Goal: Task Accomplishment & Management: Use online tool/utility

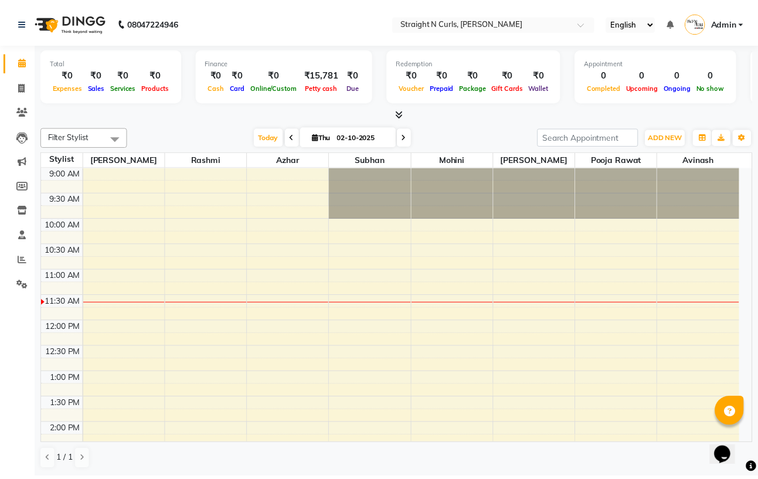
scroll to position [234, 0]
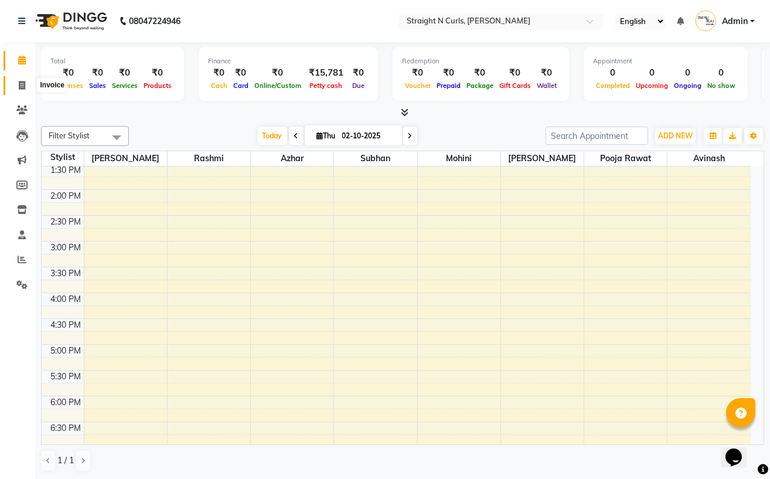
click at [16, 84] on span at bounding box center [22, 85] width 21 height 13
select select "service"
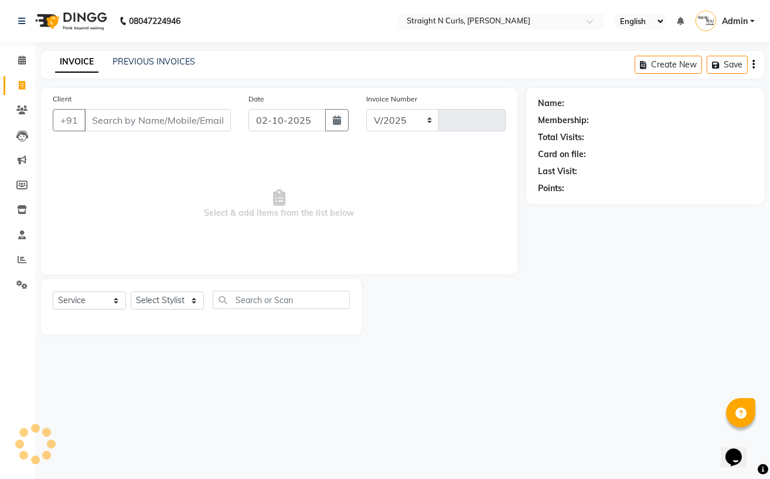
select select "7039"
type input "1189"
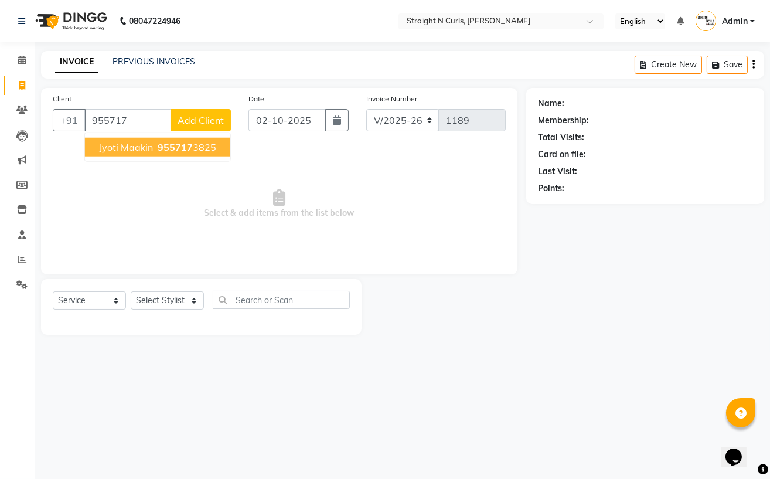
click at [114, 154] on button "Jyoti maakin 955717 3825" at bounding box center [157, 147] width 145 height 19
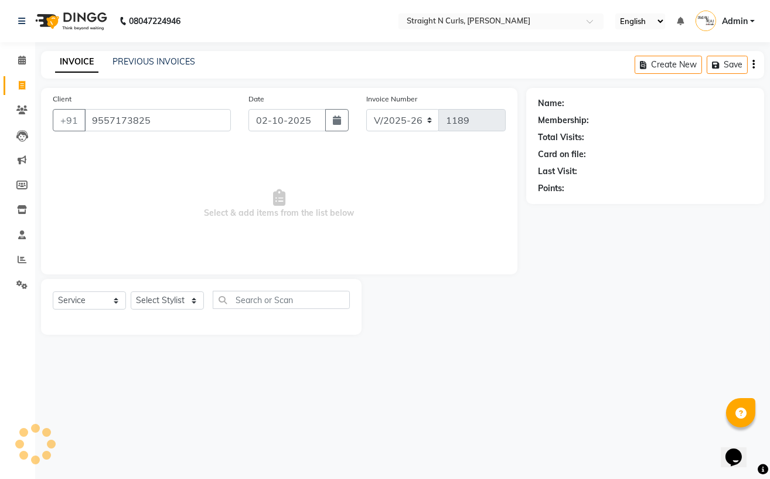
type input "9557173825"
select select "1: Object"
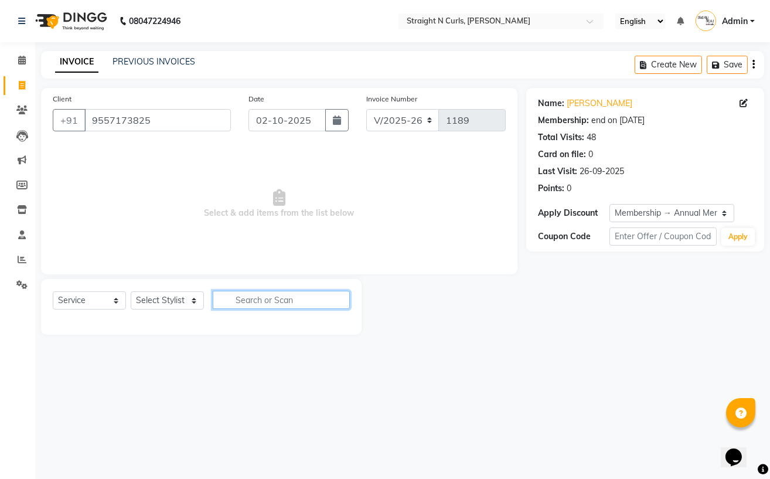
click at [256, 298] on input "text" at bounding box center [281, 300] width 137 height 18
type input "pedic"
click at [168, 301] on select "Select Stylist [PERSON_NAME] [PERSON_NAME] [PERSON_NAME] [PERSON_NAME] pooja ra…" at bounding box center [167, 300] width 73 height 18
select select "88956"
click at [131, 292] on select "Select Stylist [PERSON_NAME] [PERSON_NAME] [PERSON_NAME] [PERSON_NAME] pooja ra…" at bounding box center [167, 300] width 73 height 18
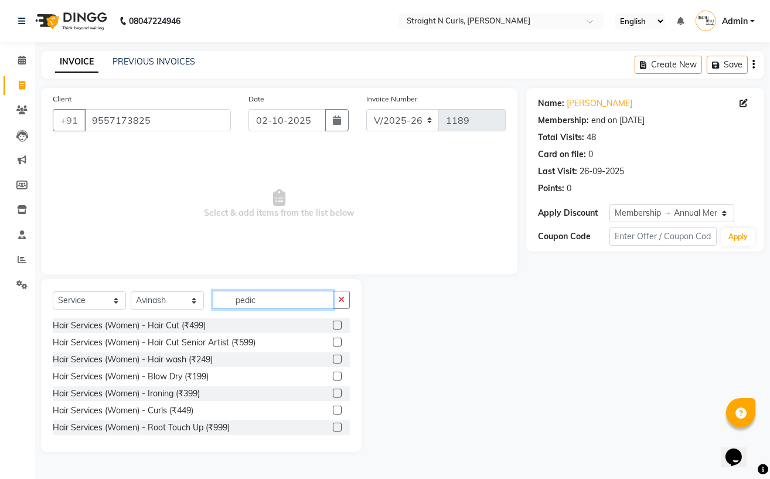
click at [274, 301] on input "pedic" at bounding box center [273, 300] width 121 height 18
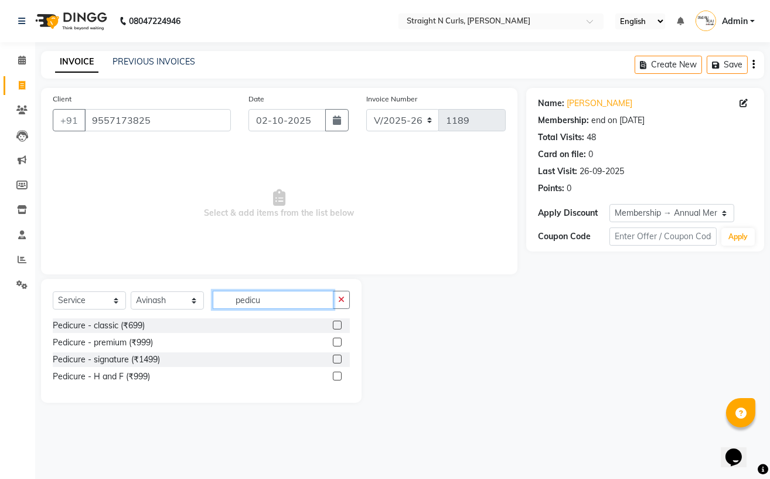
type input "pedicu"
click at [333, 322] on label at bounding box center [337, 325] width 9 height 9
click at [333, 322] on input "checkbox" at bounding box center [337, 326] width 8 height 8
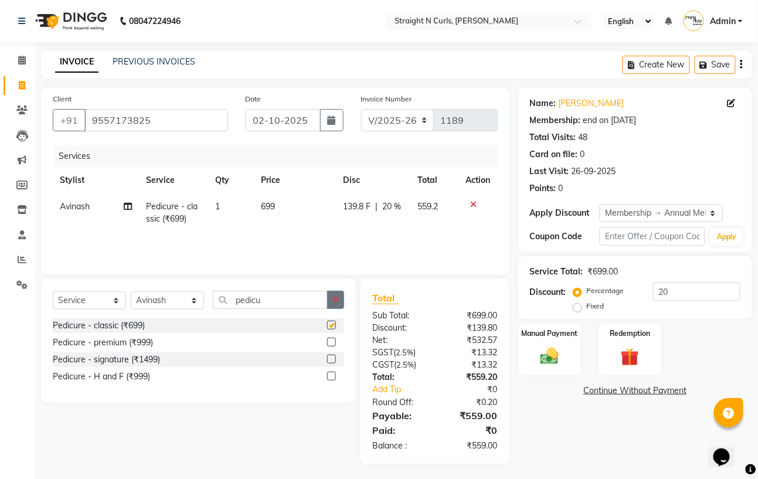
checkbox input "false"
click at [276, 205] on td "699" at bounding box center [295, 212] width 82 height 39
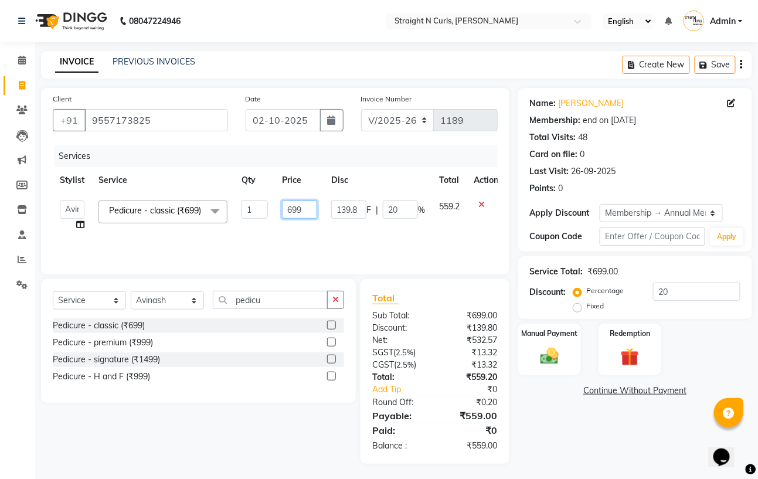
click at [308, 209] on input "699" at bounding box center [299, 209] width 35 height 18
type input "6"
type input "700"
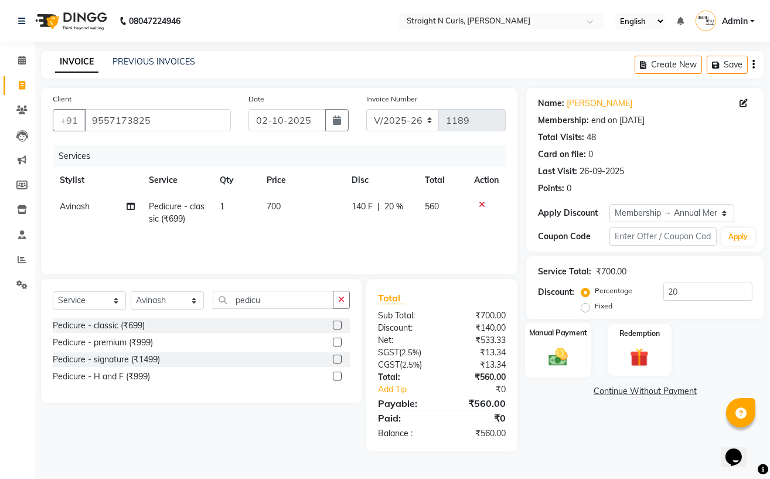
click at [560, 357] on img at bounding box center [558, 356] width 32 height 22
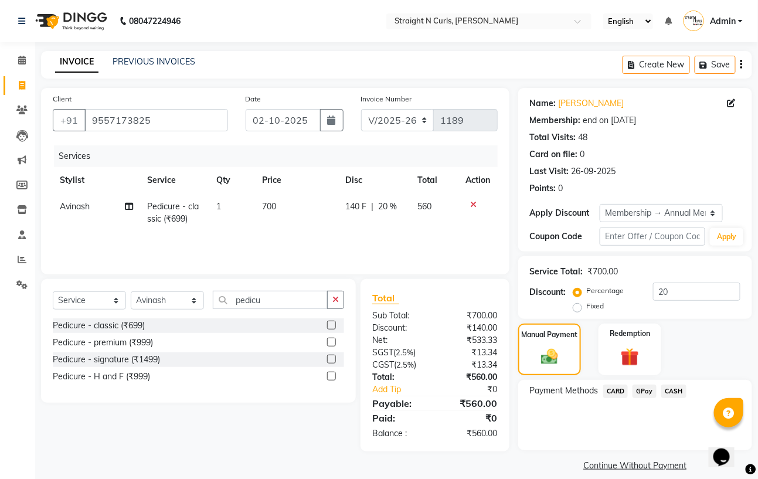
click at [642, 394] on span "GPay" at bounding box center [644, 390] width 24 height 13
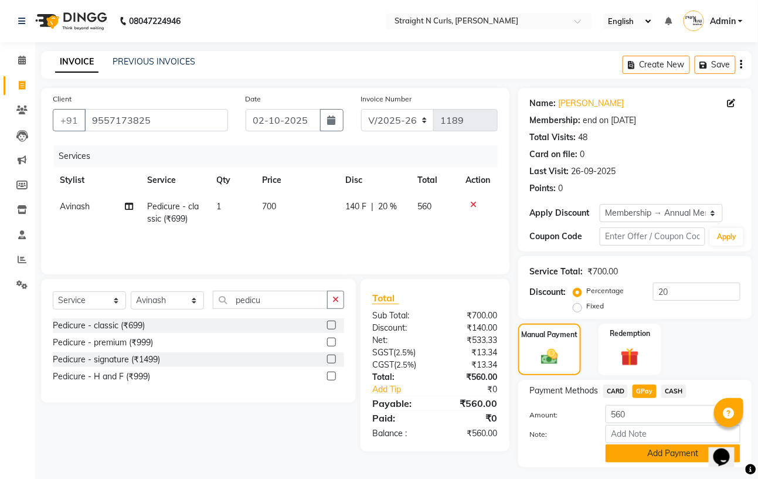
click at [664, 451] on button "Add Payment" at bounding box center [672, 453] width 135 height 18
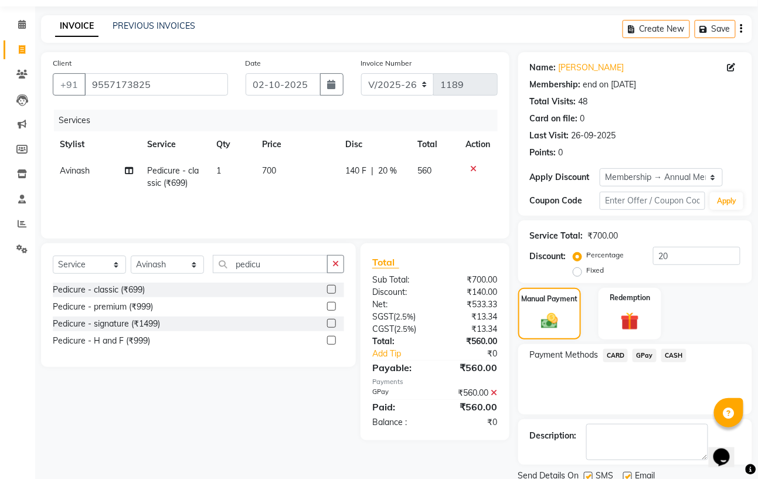
scroll to position [79, 0]
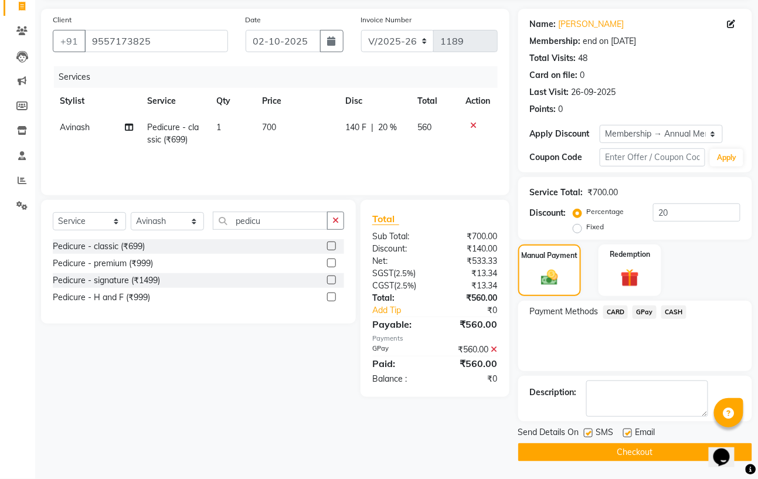
click at [590, 456] on button "Checkout" at bounding box center [635, 452] width 234 height 18
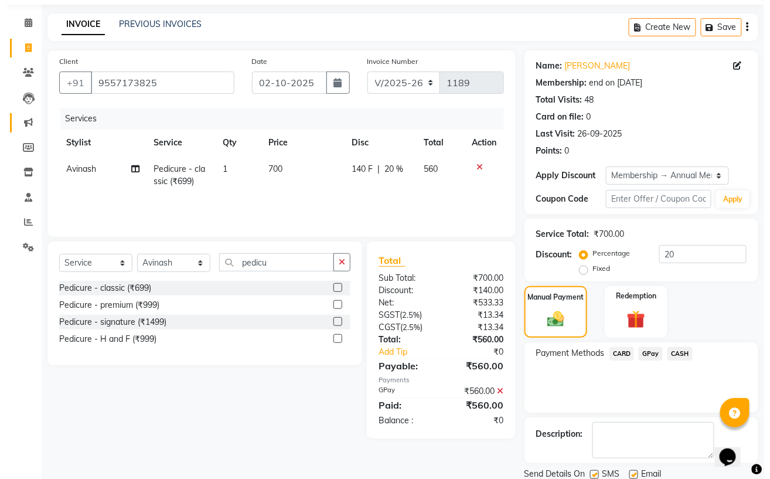
scroll to position [0, 0]
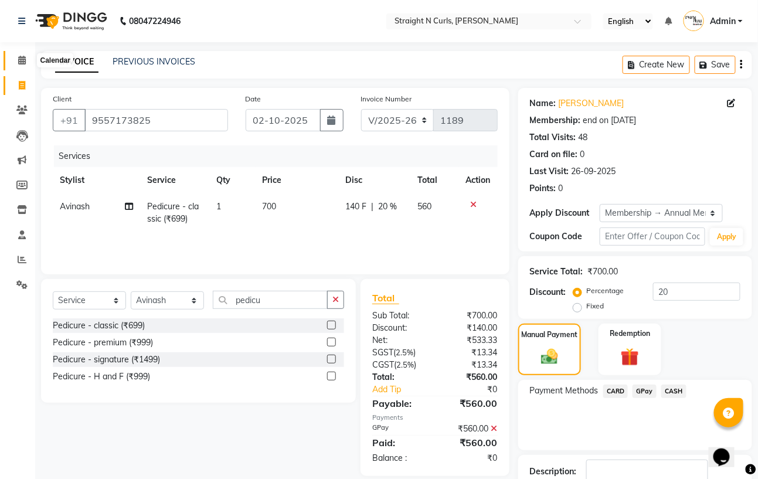
click at [22, 58] on icon at bounding box center [22, 60] width 8 height 9
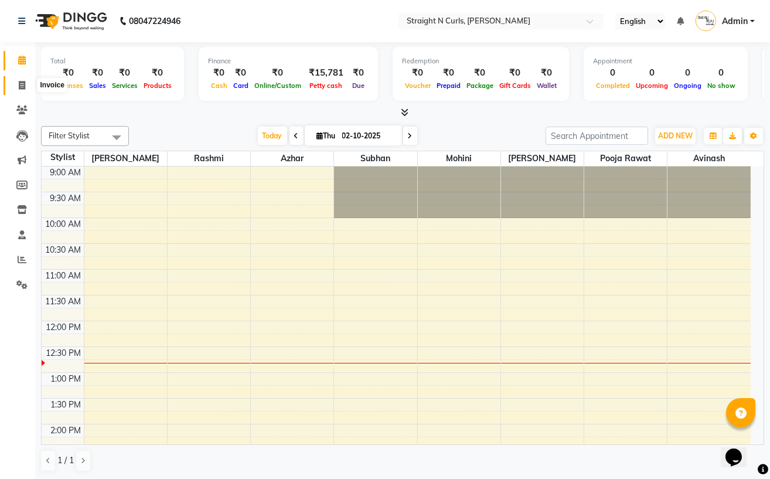
click at [19, 85] on icon at bounding box center [22, 85] width 6 height 9
select select "service"
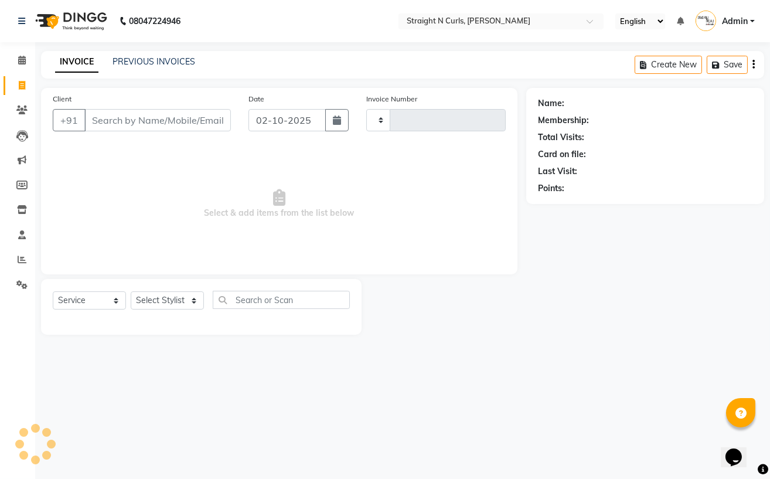
type input "1189"
select select "7039"
click at [173, 63] on link "PREVIOUS INVOICES" at bounding box center [153, 61] width 83 height 11
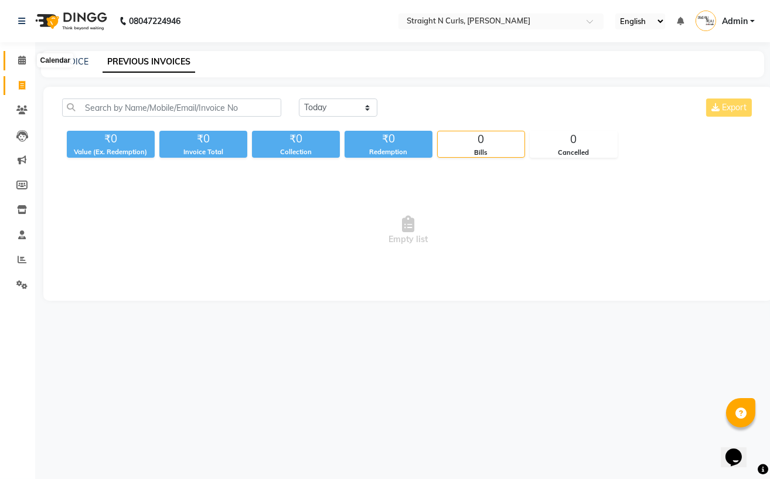
click at [23, 62] on icon at bounding box center [22, 60] width 8 height 9
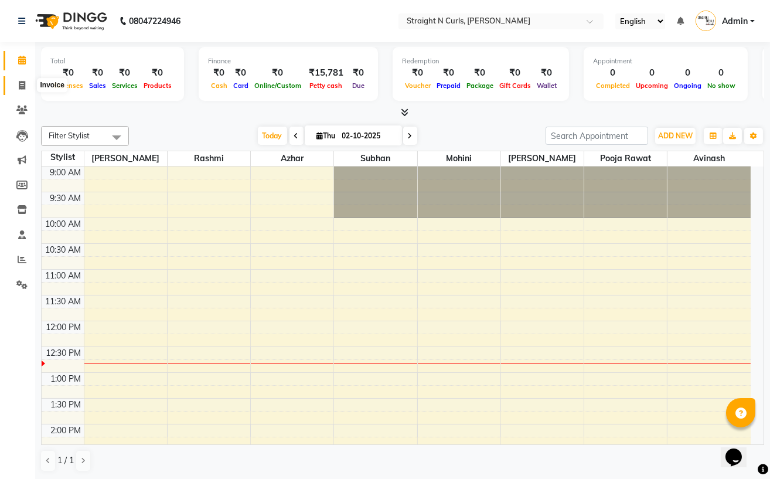
click at [16, 82] on span at bounding box center [22, 85] width 21 height 13
select select "service"
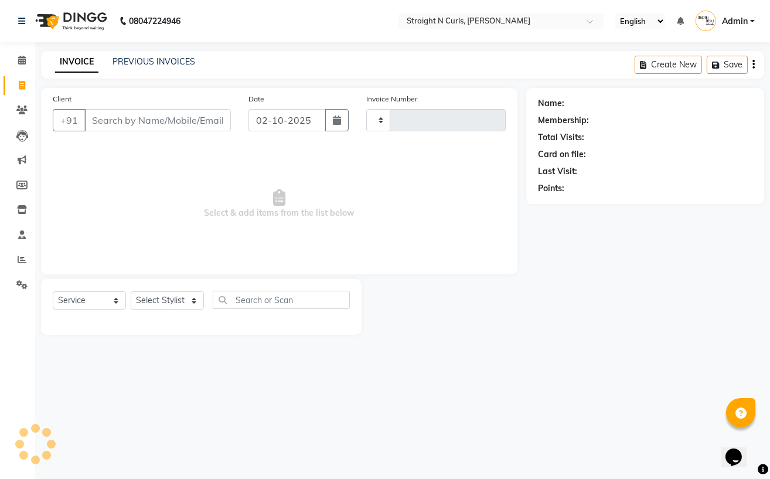
type input "1189"
select select "7039"
click at [165, 63] on link "PREVIOUS INVOICES" at bounding box center [153, 61] width 83 height 11
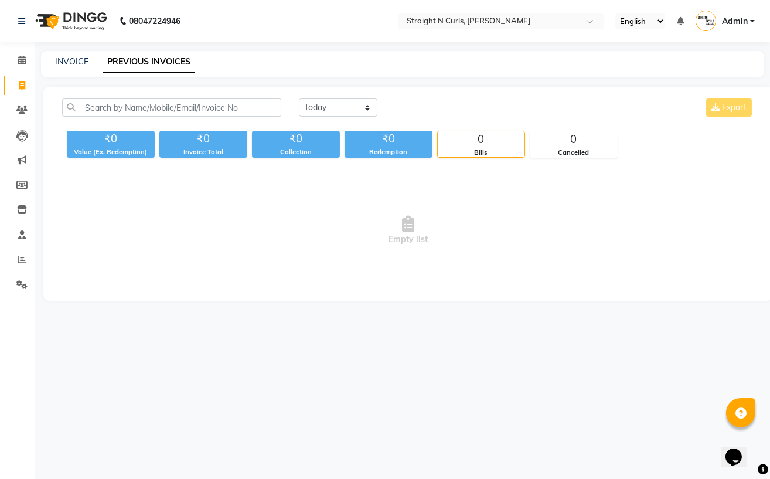
click at [158, 63] on link "PREVIOUS INVOICES" at bounding box center [149, 62] width 93 height 21
click at [60, 61] on link "INVOICE" at bounding box center [71, 61] width 33 height 11
select select "service"
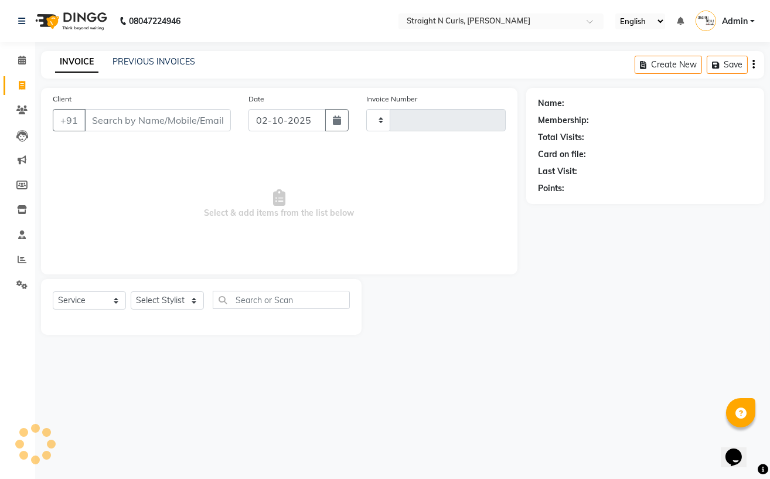
type input "1189"
select select "7039"
click at [182, 59] on link "PREVIOUS INVOICES" at bounding box center [153, 61] width 83 height 11
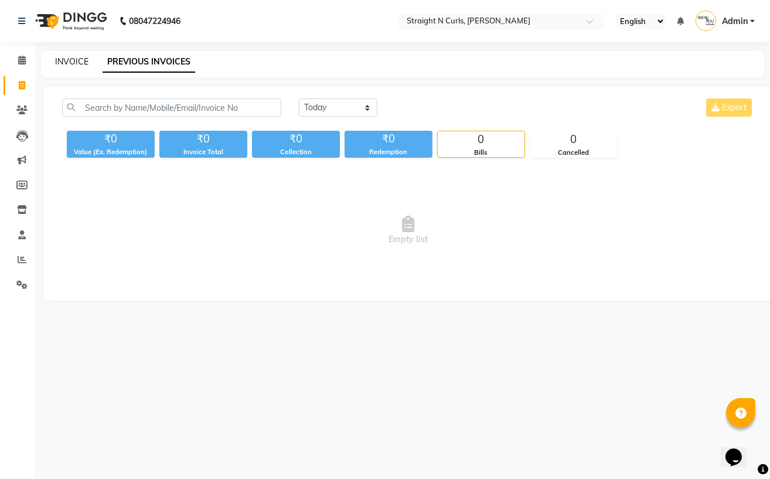
click at [81, 61] on link "INVOICE" at bounding box center [71, 61] width 33 height 11
select select "service"
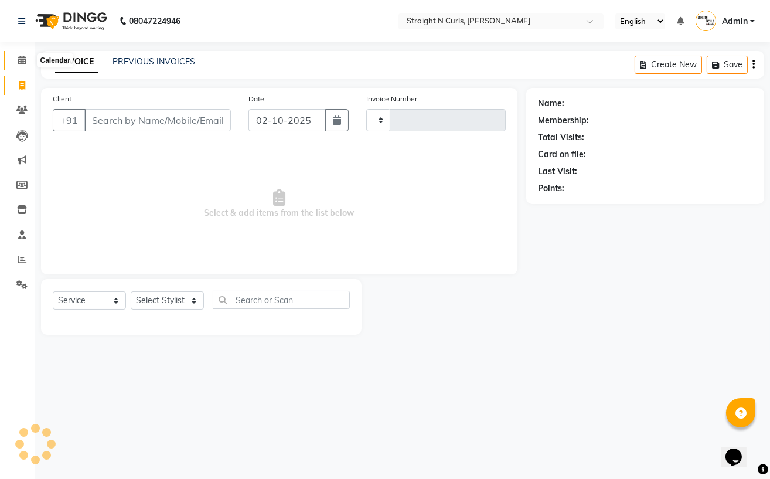
click at [15, 59] on span at bounding box center [22, 60] width 21 height 13
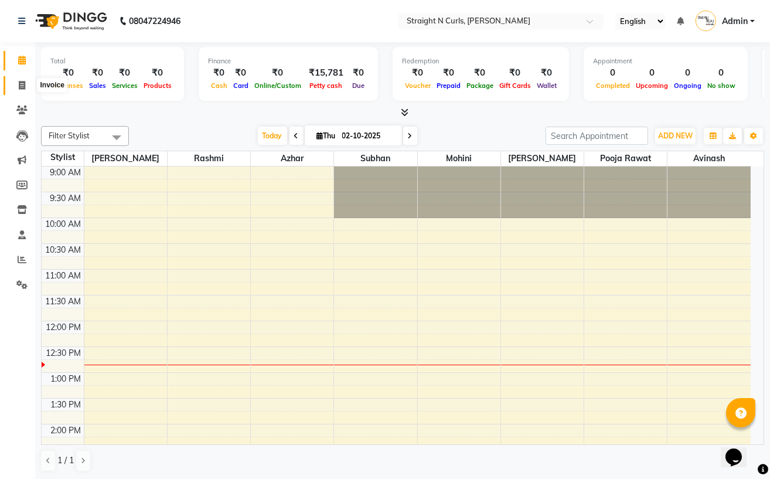
click at [24, 88] on icon at bounding box center [22, 85] width 6 height 9
select select "service"
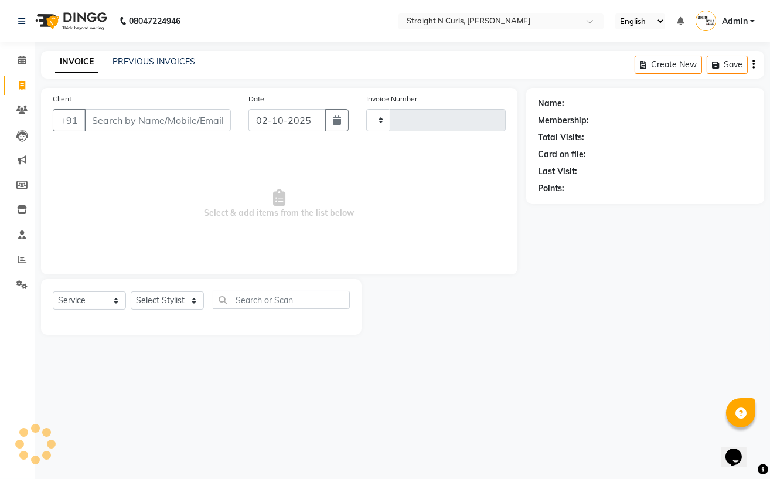
type input "1189"
select select "7039"
click at [148, 59] on link "PREVIOUS INVOICES" at bounding box center [153, 61] width 83 height 11
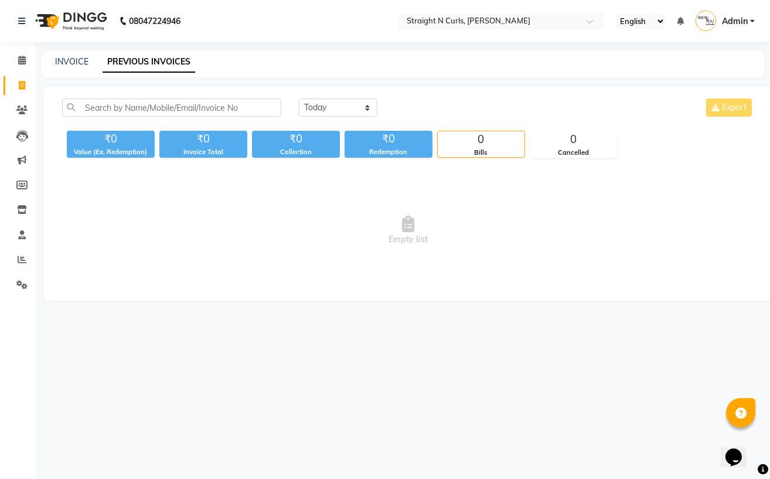
click at [132, 66] on link "PREVIOUS INVOICES" at bounding box center [149, 62] width 93 height 21
click at [70, 66] on link "INVOICE" at bounding box center [71, 61] width 33 height 11
select select "service"
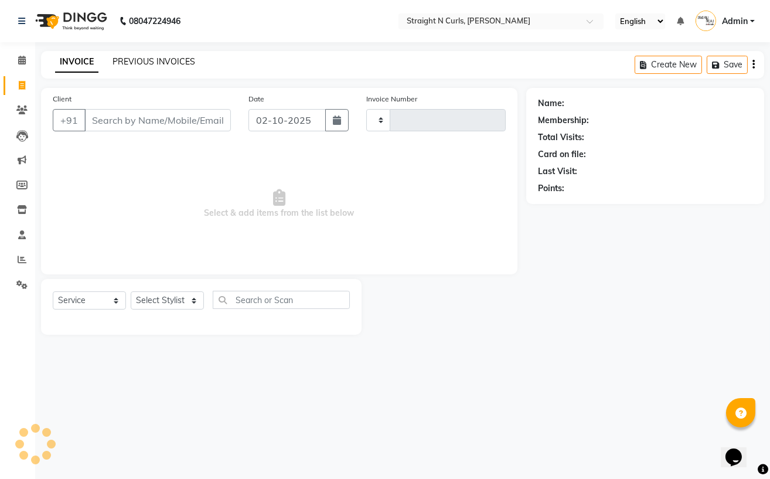
click at [143, 59] on link "PREVIOUS INVOICES" at bounding box center [153, 61] width 83 height 11
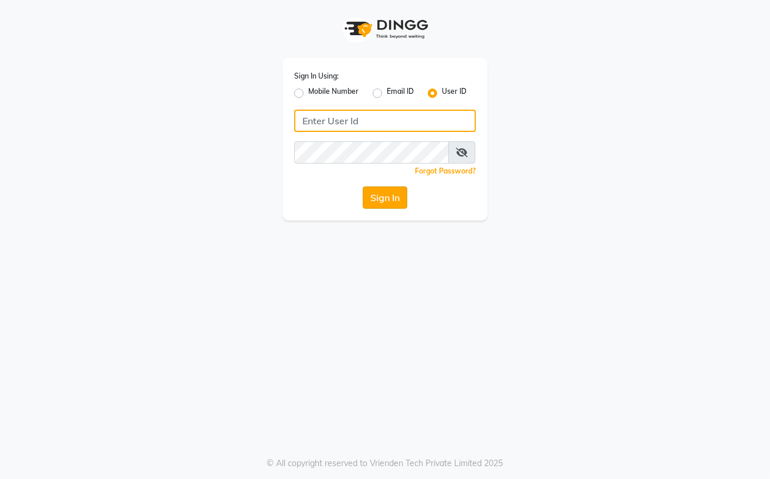
type input "Straight N Curls"
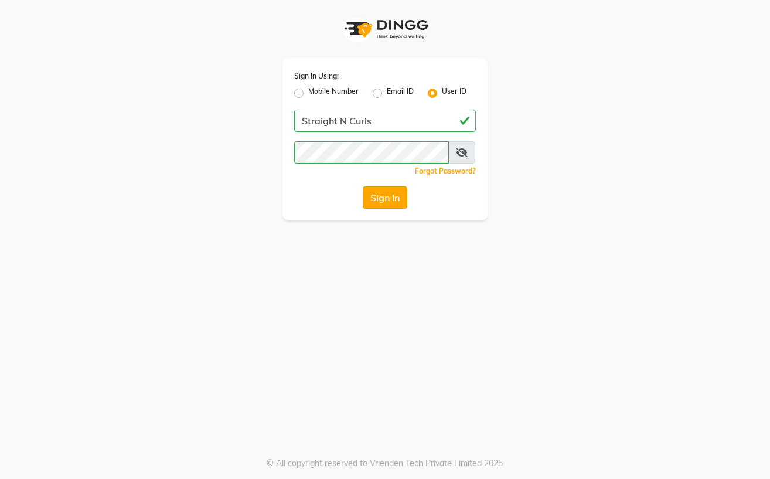
click at [371, 189] on button "Sign In" at bounding box center [385, 197] width 45 height 22
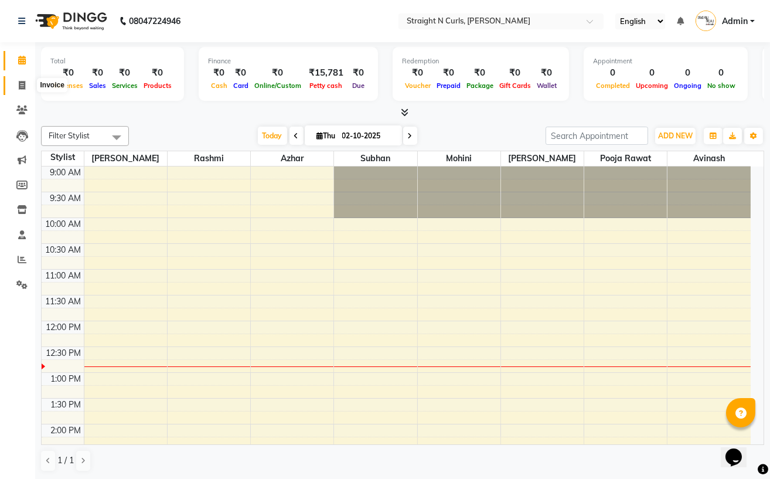
click at [28, 83] on span at bounding box center [22, 85] width 21 height 13
select select "7039"
select select "service"
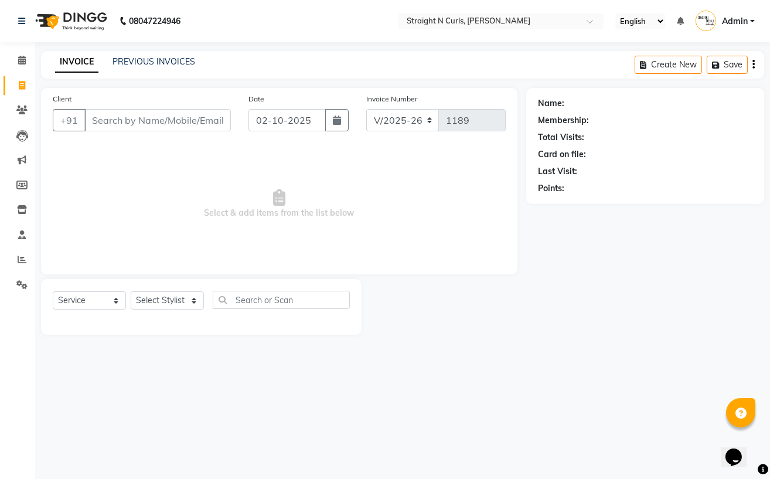
click at [22, 48] on li "Calendar" at bounding box center [17, 60] width 35 height 25
click at [22, 64] on icon at bounding box center [22, 60] width 8 height 9
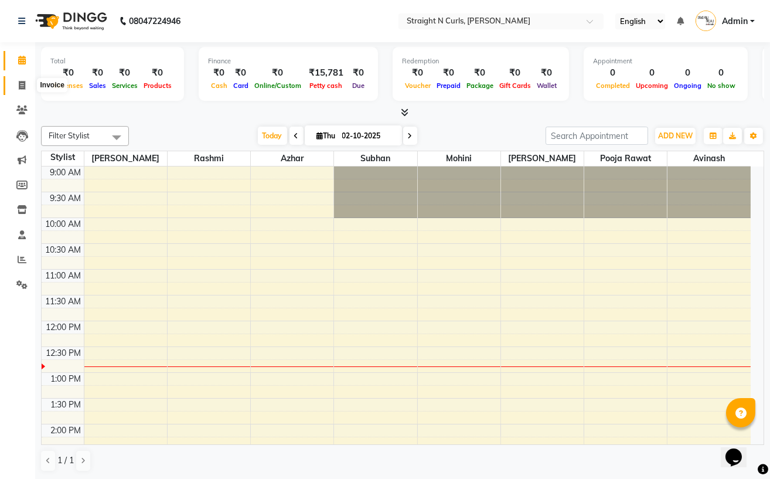
click at [22, 88] on icon at bounding box center [22, 85] width 6 height 9
select select "service"
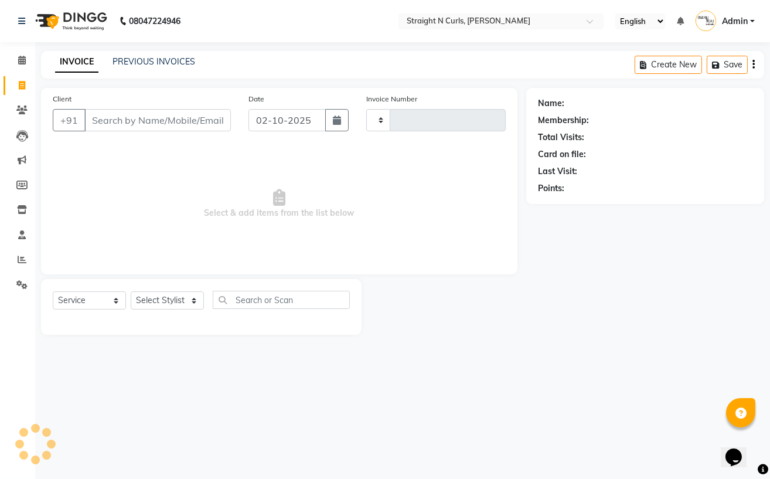
type input "1189"
select select "7039"
click at [115, 120] on input "Client" at bounding box center [157, 120] width 146 height 22
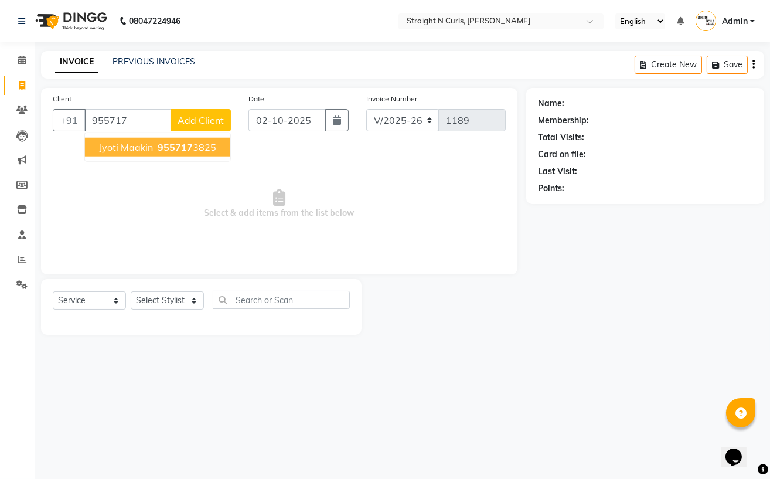
click at [189, 145] on span "955717" at bounding box center [175, 147] width 35 height 12
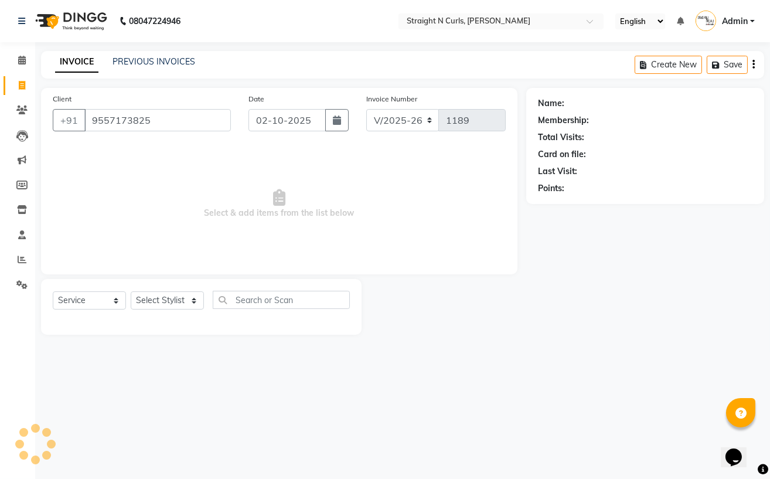
type input "9557173825"
select select "1: Object"
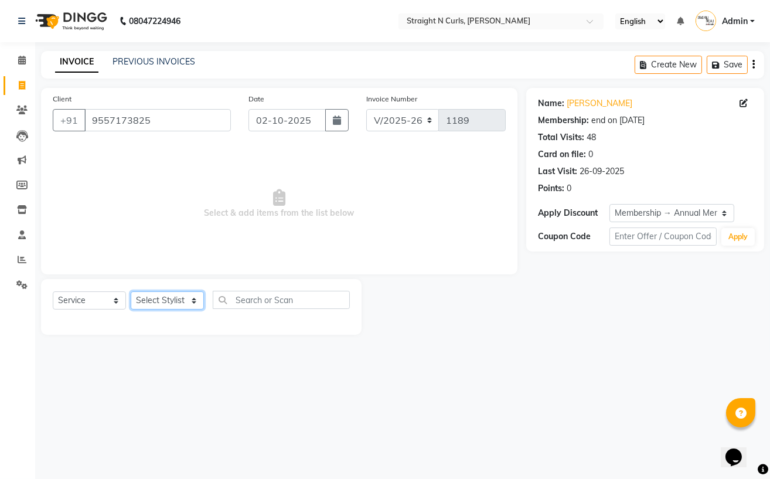
click at [180, 301] on select "Select Stylist [PERSON_NAME] [PERSON_NAME] [PERSON_NAME] [PERSON_NAME] pooja ra…" at bounding box center [167, 300] width 73 height 18
select select "88956"
click at [131, 292] on select "Select Stylist [PERSON_NAME] [PERSON_NAME] [PERSON_NAME] [PERSON_NAME] pooja ra…" at bounding box center [167, 300] width 73 height 18
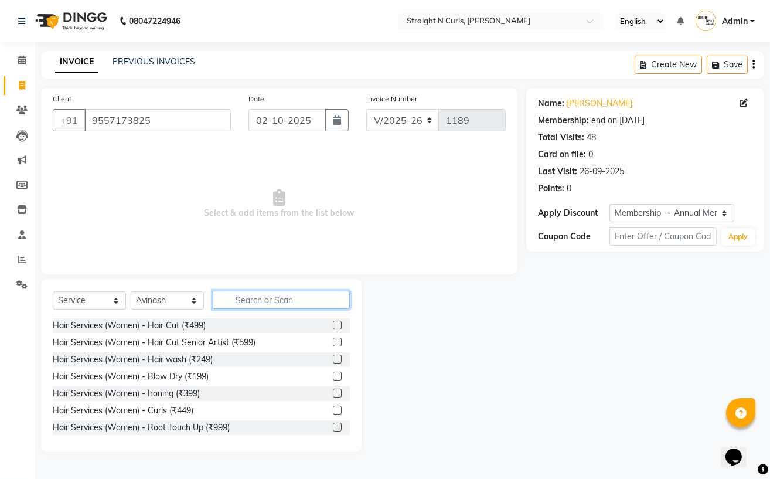
click at [265, 295] on input "text" at bounding box center [281, 300] width 137 height 18
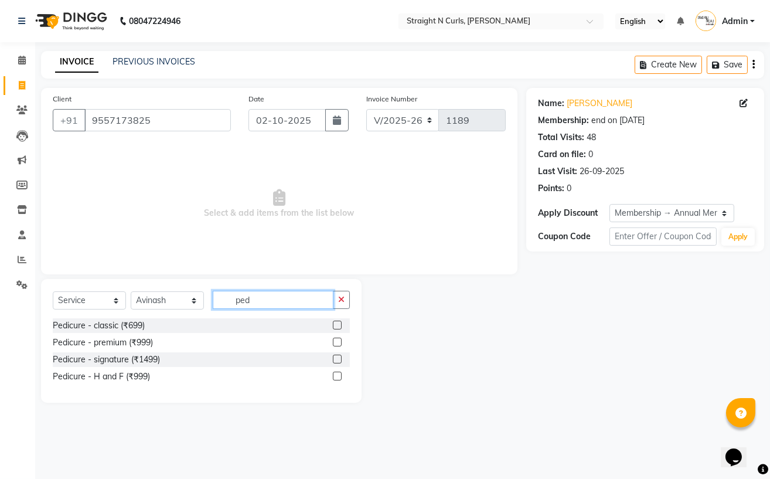
type input "ped"
click at [339, 327] on label at bounding box center [337, 325] width 9 height 9
click at [339, 327] on input "checkbox" at bounding box center [337, 326] width 8 height 8
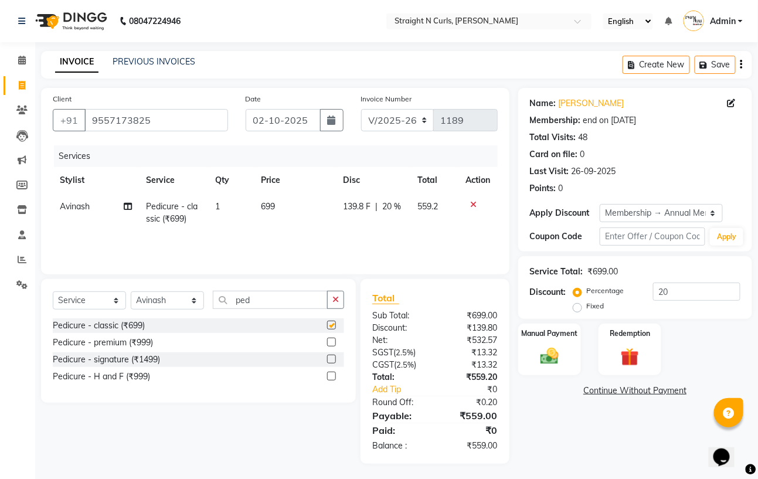
checkbox input "false"
click at [276, 204] on td "699" at bounding box center [295, 212] width 82 height 39
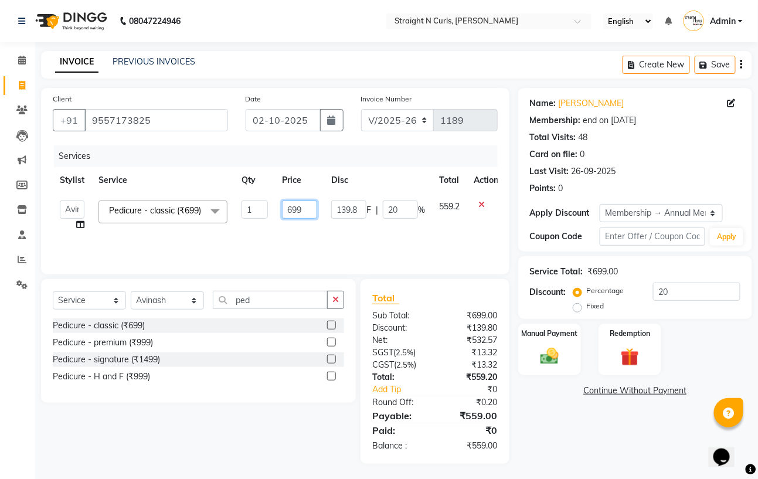
click at [301, 209] on input "699" at bounding box center [299, 209] width 35 height 18
type input "6"
type input "700"
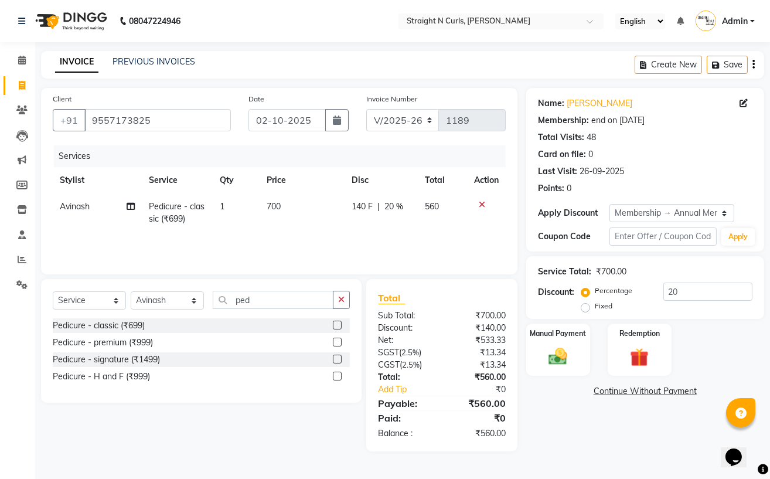
click at [324, 220] on tr "Avinash Pedicure - classic (₹699) 1 700 140 F | 20 % 560" at bounding box center [279, 212] width 453 height 39
click at [553, 360] on img at bounding box center [558, 356] width 32 height 22
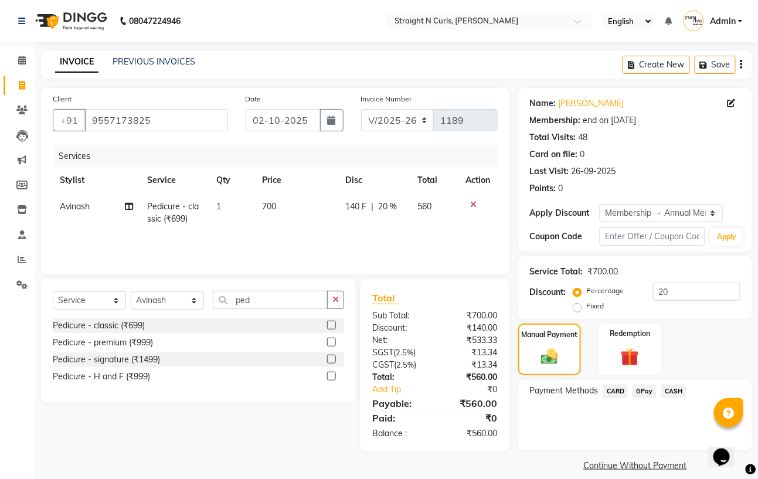
click at [642, 389] on span "GPay" at bounding box center [644, 390] width 24 height 13
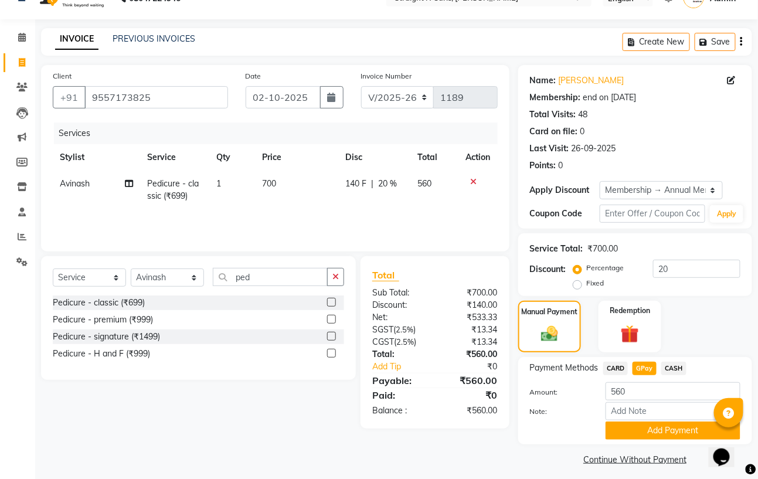
scroll to position [30, 0]
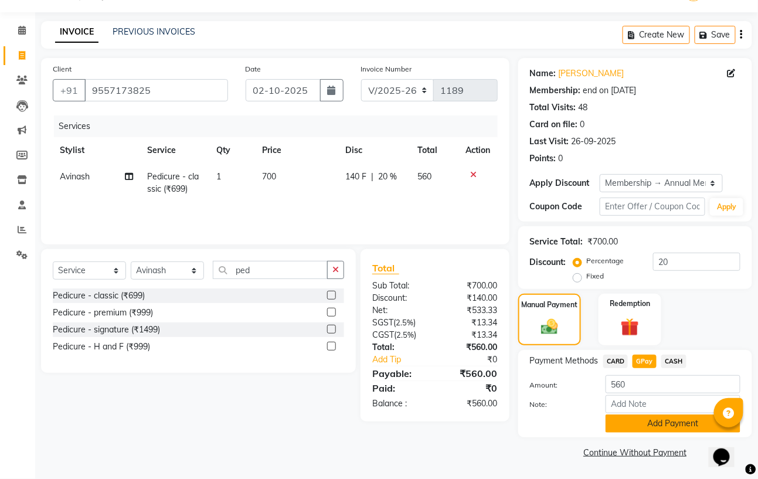
click at [652, 425] on button "Add Payment" at bounding box center [672, 423] width 135 height 18
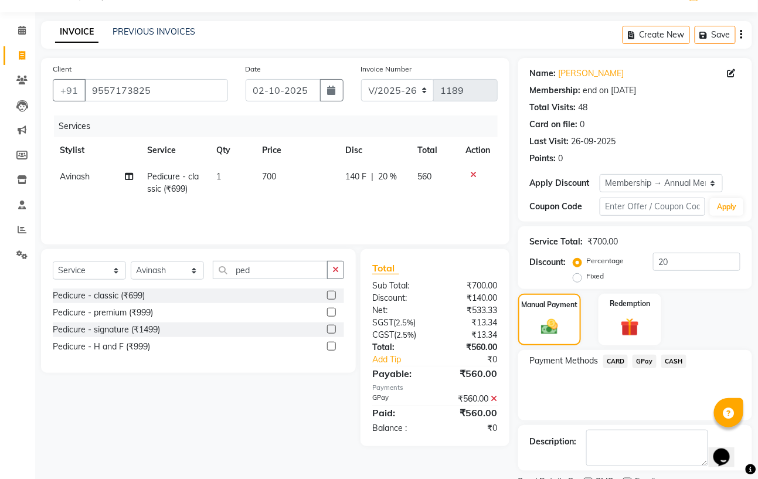
scroll to position [79, 0]
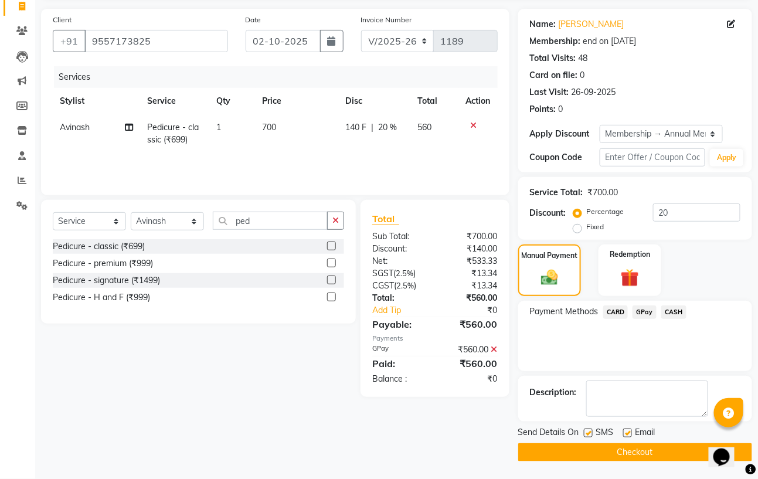
click at [603, 454] on button "Checkout" at bounding box center [635, 452] width 234 height 18
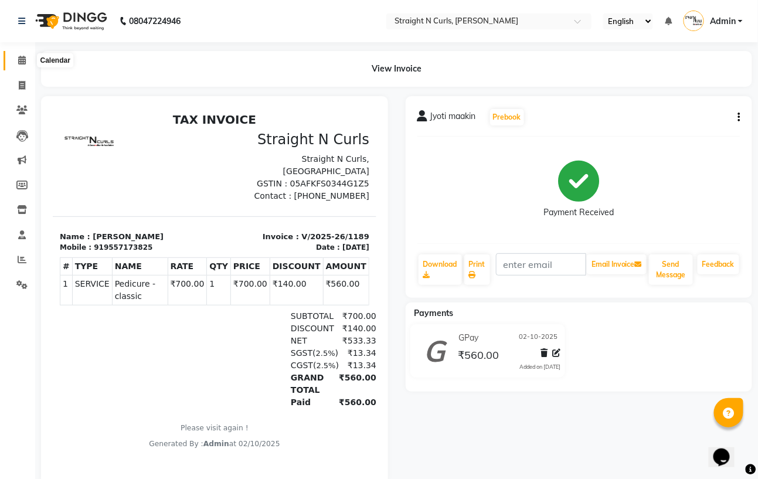
click at [19, 63] on icon at bounding box center [22, 60] width 8 height 9
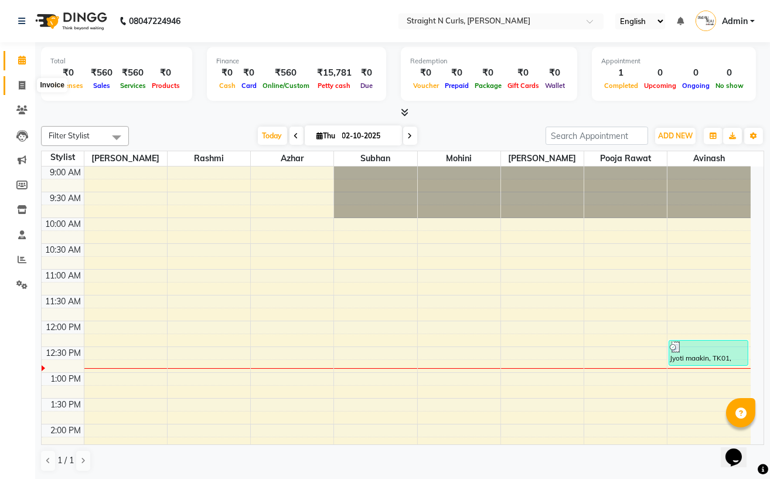
click at [17, 83] on span at bounding box center [22, 85] width 21 height 13
select select "service"
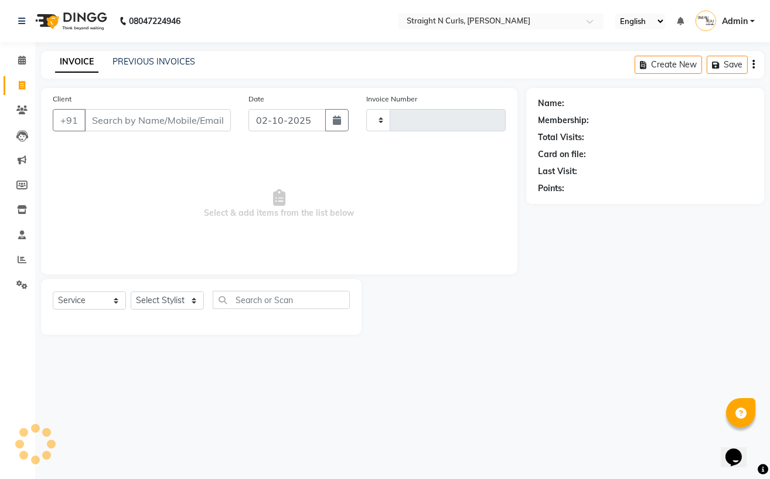
type input "1190"
select select "7039"
click at [264, 123] on input "02-10-2025" at bounding box center [286, 120] width 77 height 22
select select "10"
select select "2025"
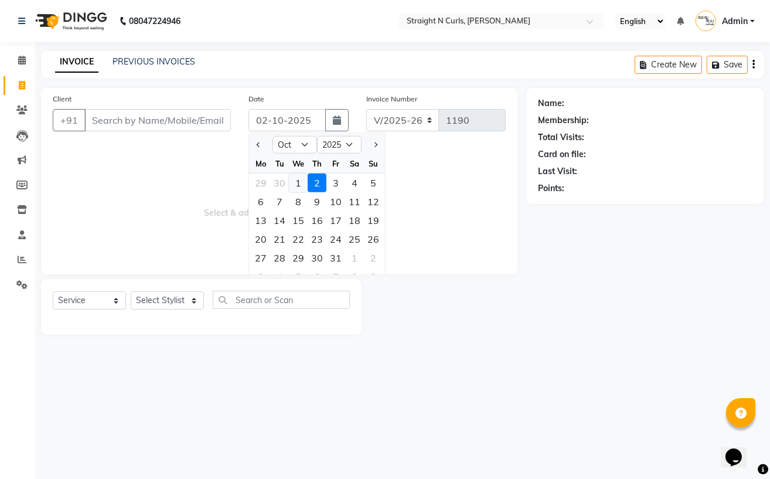
click at [296, 186] on div "1" at bounding box center [298, 182] width 19 height 19
type input "01-10-2025"
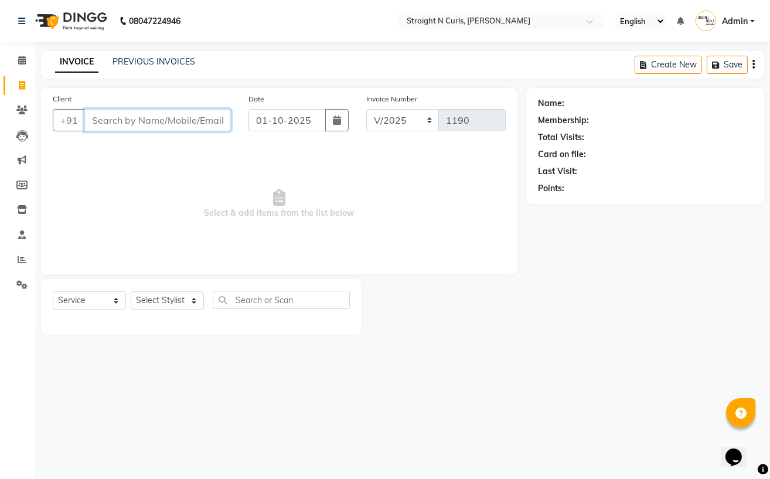
click at [132, 120] on input "Client" at bounding box center [157, 120] width 146 height 22
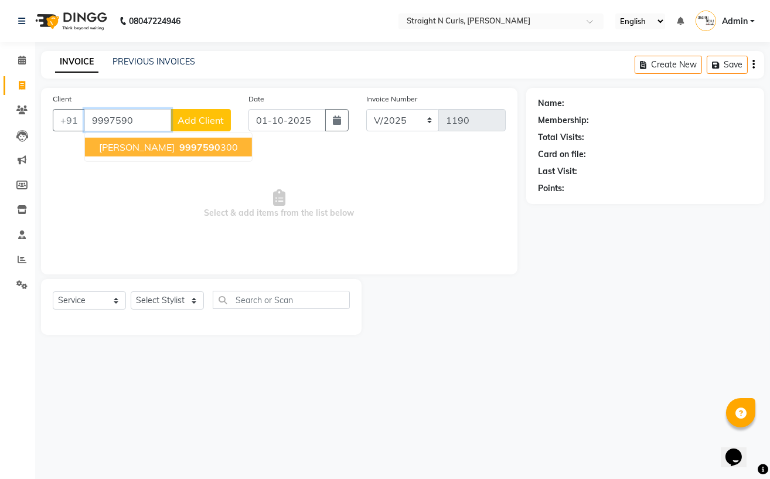
click at [103, 147] on span "[PERSON_NAME]" at bounding box center [137, 147] width 76 height 12
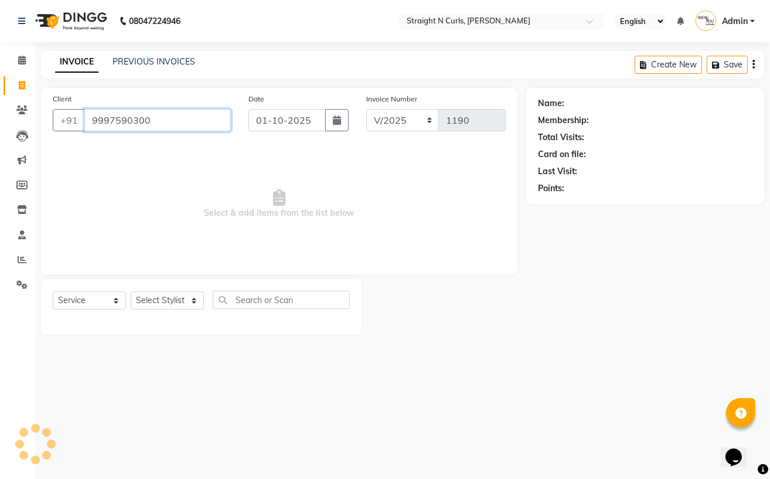
type input "9997590300"
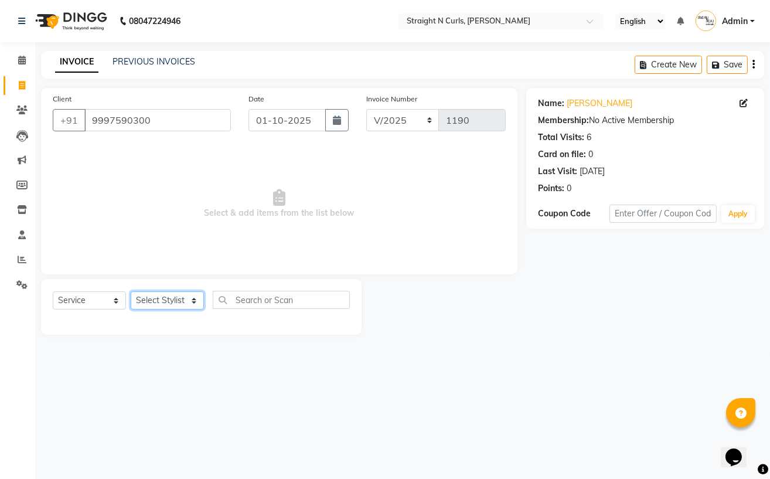
click at [188, 303] on select "Select Stylist [PERSON_NAME] [PERSON_NAME] [PERSON_NAME] [PERSON_NAME] pooja ra…" at bounding box center [167, 300] width 73 height 18
select select "59168"
click at [131, 292] on select "Select Stylist [PERSON_NAME] [PERSON_NAME] [PERSON_NAME] [PERSON_NAME] pooja ra…" at bounding box center [167, 300] width 73 height 18
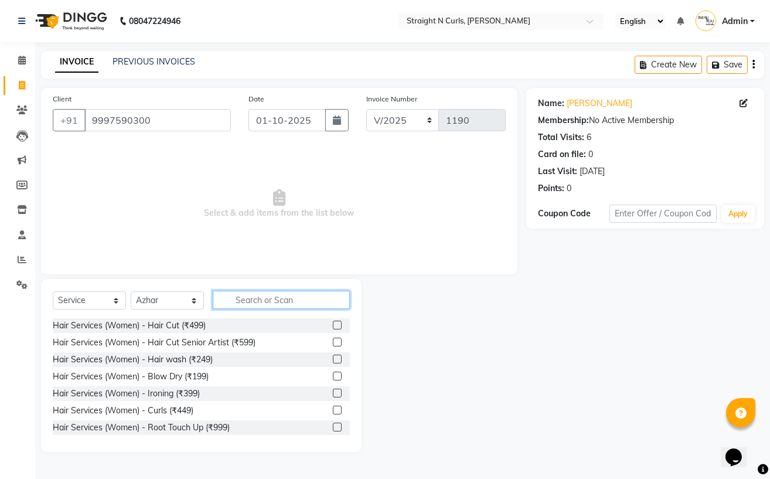
click at [277, 300] on input "text" at bounding box center [281, 300] width 137 height 18
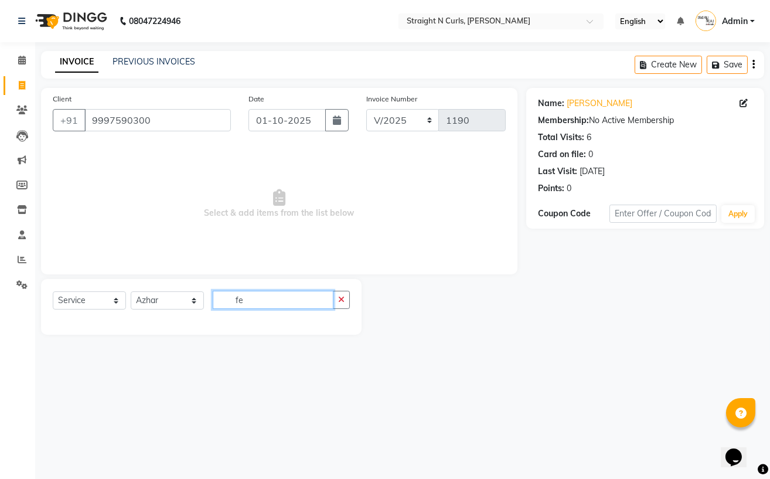
type input "f"
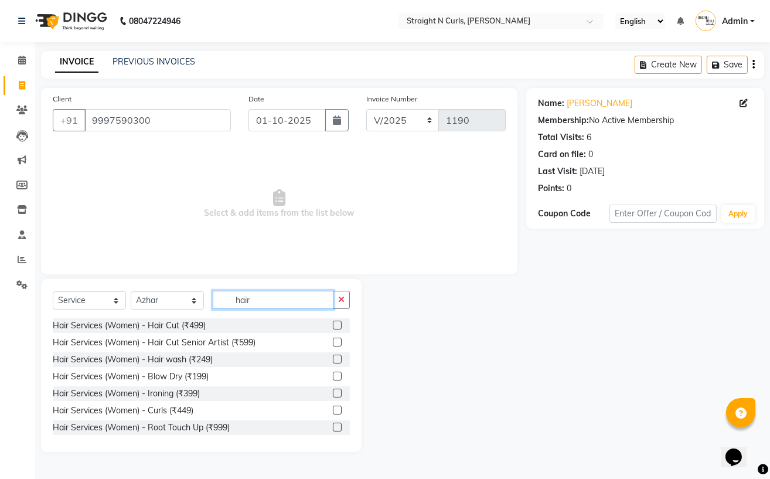
type input "hair"
click at [333, 327] on label at bounding box center [337, 325] width 9 height 9
click at [333, 327] on input "checkbox" at bounding box center [337, 326] width 8 height 8
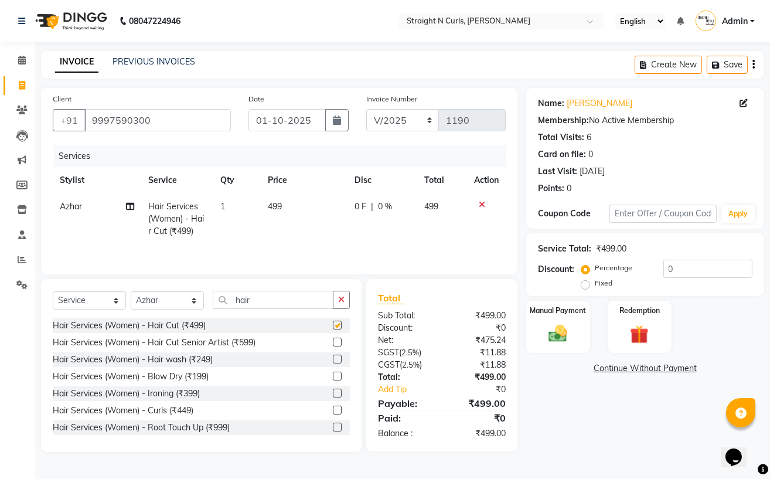
checkbox input "false"
click at [276, 202] on span "499" at bounding box center [275, 206] width 14 height 11
select select "59168"
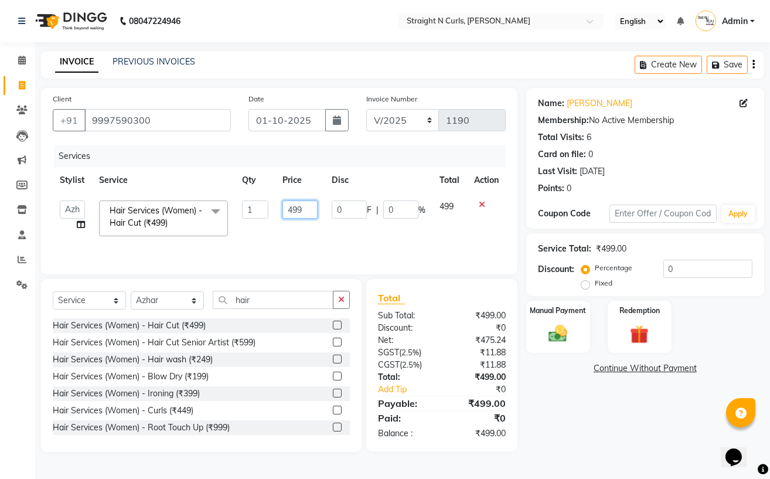
click at [302, 207] on input "499" at bounding box center [300, 209] width 36 height 18
type input "4"
type input "500"
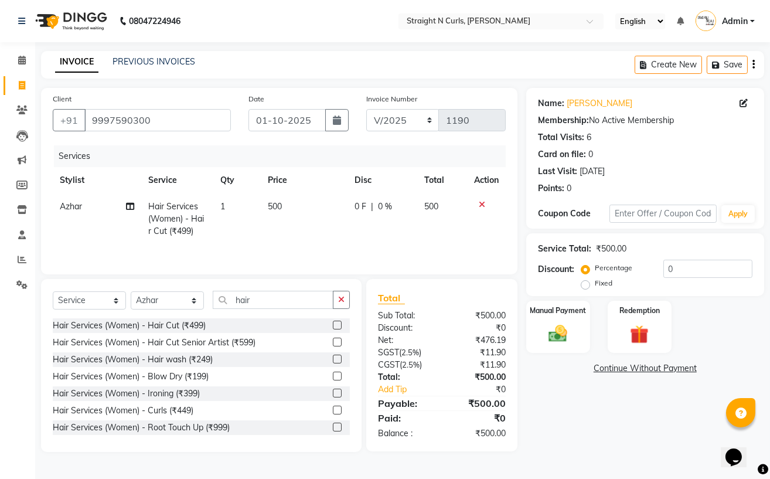
click at [440, 228] on td "500" at bounding box center [442, 218] width 50 height 51
select select "59168"
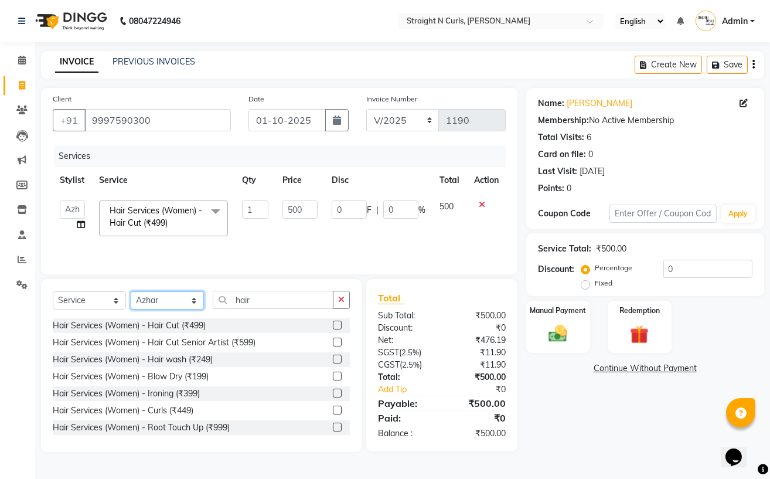
click at [198, 301] on select "Select Stylist [PERSON_NAME] [PERSON_NAME] [PERSON_NAME] [PERSON_NAME] pooja ra…" at bounding box center [167, 300] width 73 height 18
select select "59165"
click at [131, 294] on select "Select Stylist [PERSON_NAME] [PERSON_NAME] [PERSON_NAME] [PERSON_NAME] pooja ra…" at bounding box center [167, 300] width 73 height 18
click at [340, 304] on icon "button" at bounding box center [341, 299] width 6 height 8
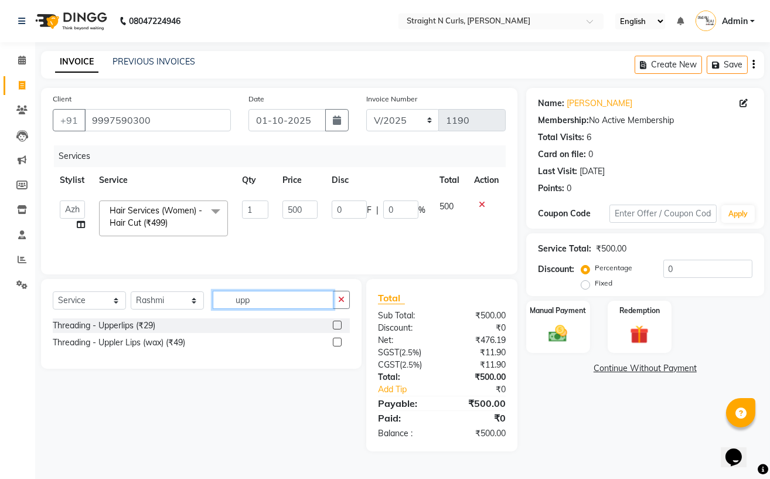
type input "upp"
click at [336, 328] on label at bounding box center [337, 325] width 9 height 9
click at [336, 328] on input "checkbox" at bounding box center [337, 326] width 8 height 8
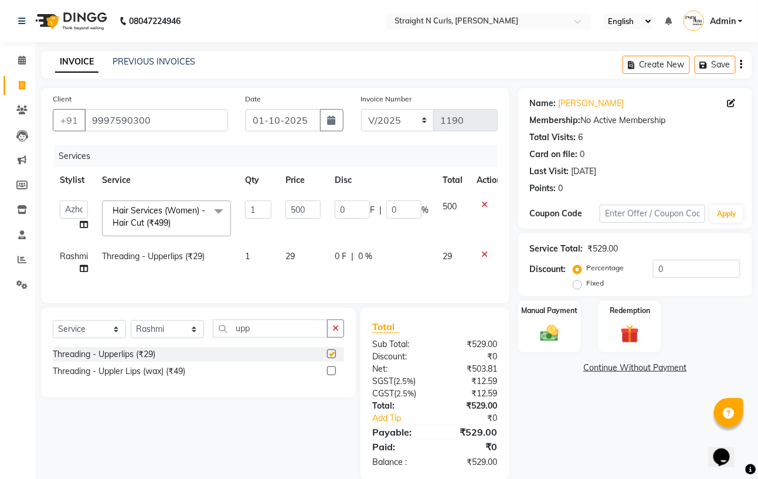
checkbox input "false"
click at [332, 375] on label at bounding box center [331, 370] width 9 height 9
click at [332, 375] on input "checkbox" at bounding box center [331, 371] width 8 height 8
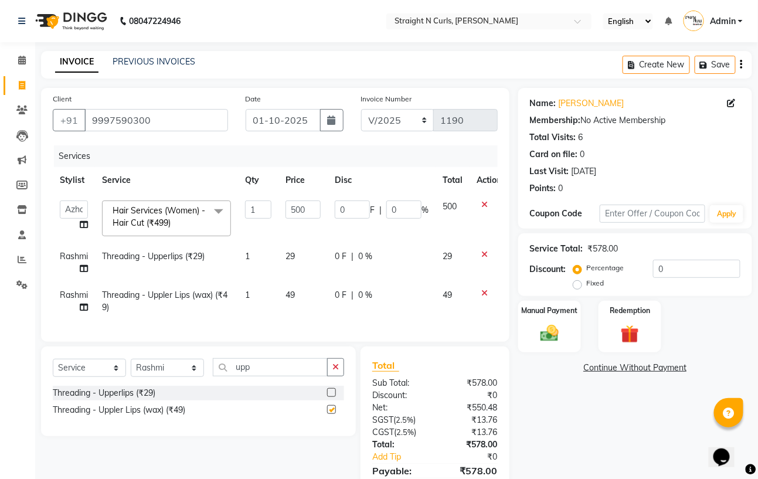
checkbox input "false"
click at [296, 256] on td "29" at bounding box center [302, 262] width 49 height 39
select select "59165"
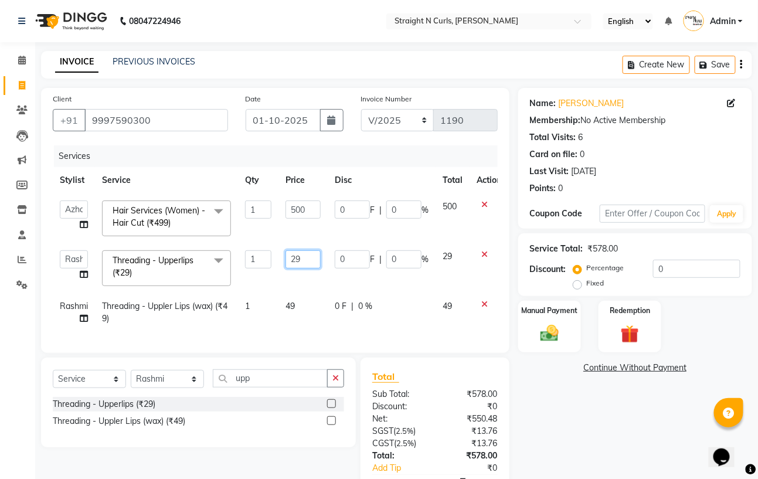
click at [313, 267] on input "29" at bounding box center [302, 259] width 35 height 18
type input "2"
type input "30"
click at [306, 303] on td "49" at bounding box center [302, 312] width 49 height 39
select select "59165"
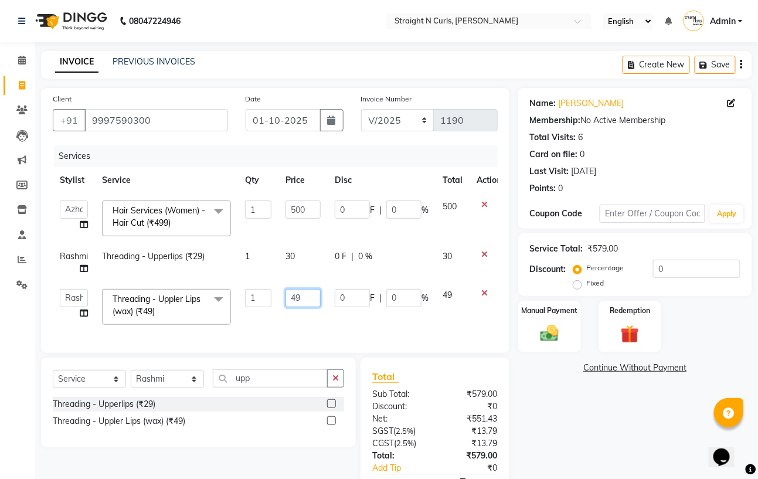
click at [312, 304] on input "49" at bounding box center [302, 298] width 35 height 18
type input "4"
type input "50"
click at [323, 322] on div "Services Stylist Service Qty Price Disc Total Action [PERSON_NAME] [PERSON_NAME…" at bounding box center [275, 243] width 445 height 196
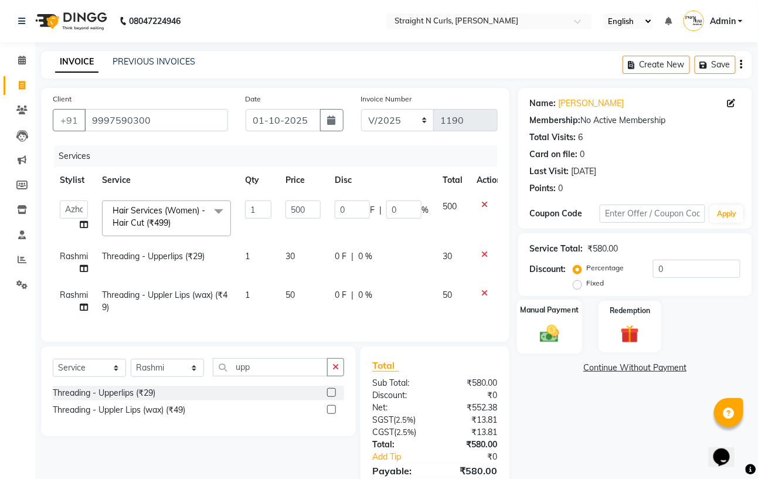
click at [550, 337] on img at bounding box center [549, 333] width 31 height 22
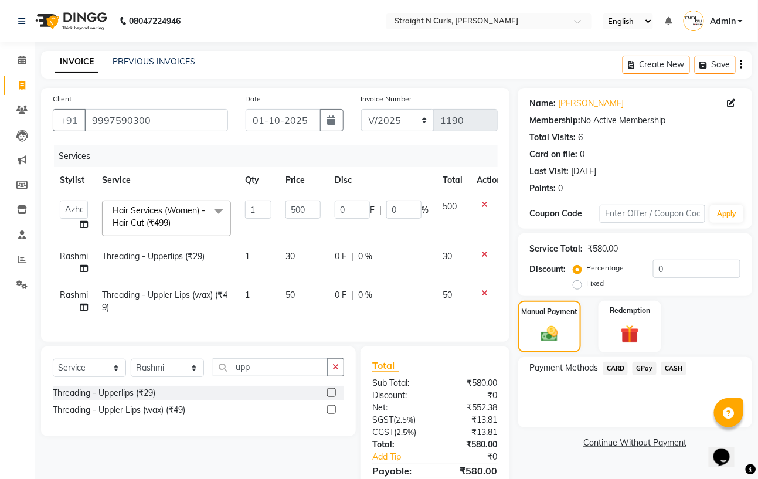
click at [671, 370] on span "CASH" at bounding box center [673, 368] width 25 height 13
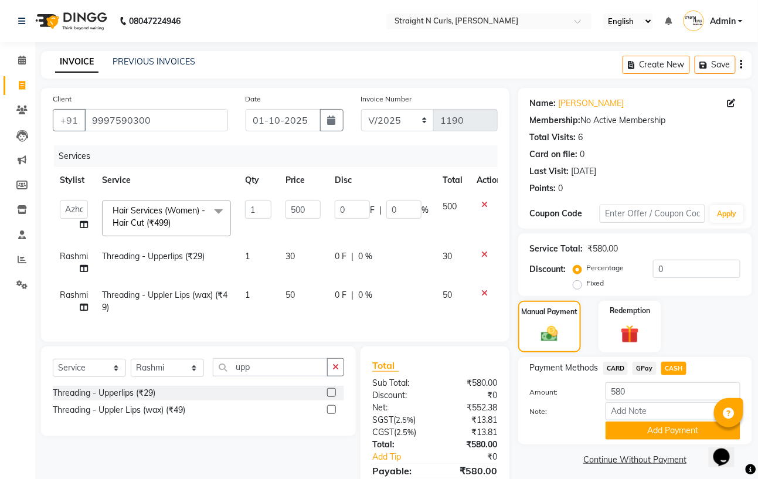
scroll to position [70, 0]
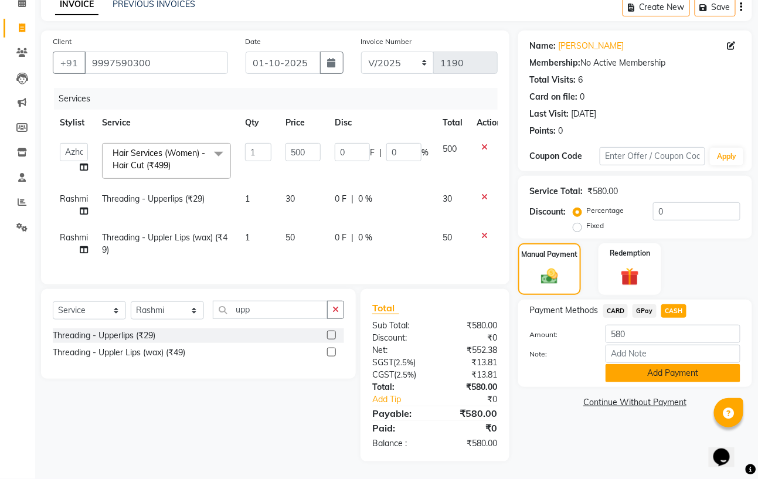
click at [656, 364] on button "Add Payment" at bounding box center [672, 373] width 135 height 18
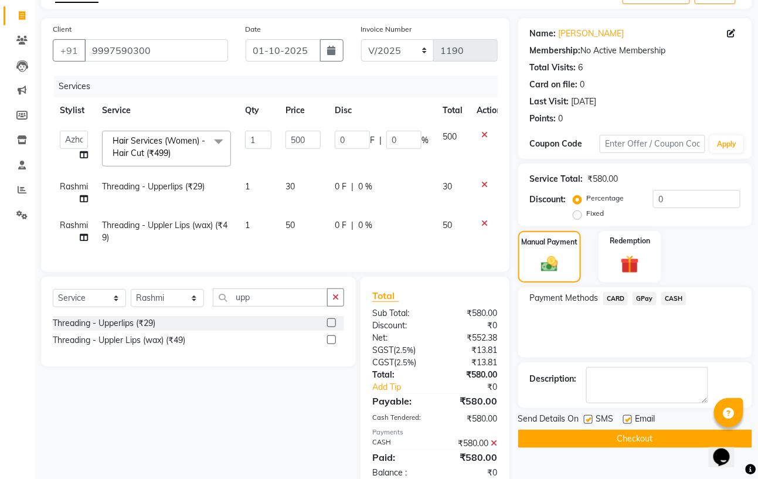
scroll to position [111, 0]
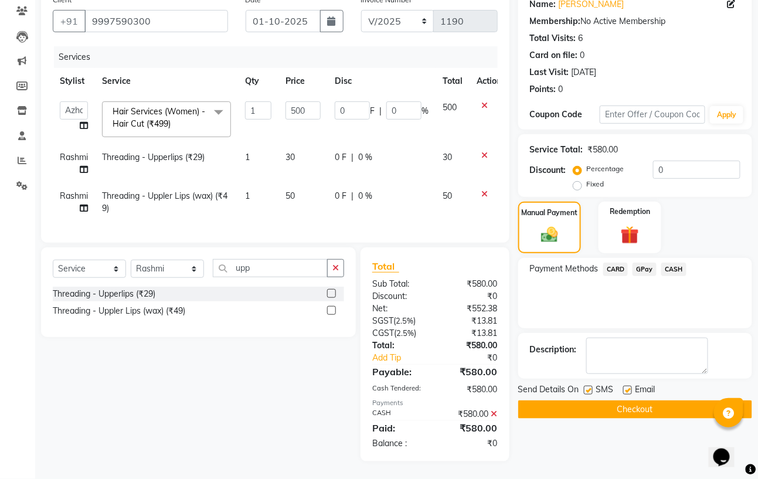
click at [630, 400] on button "Checkout" at bounding box center [635, 409] width 234 height 18
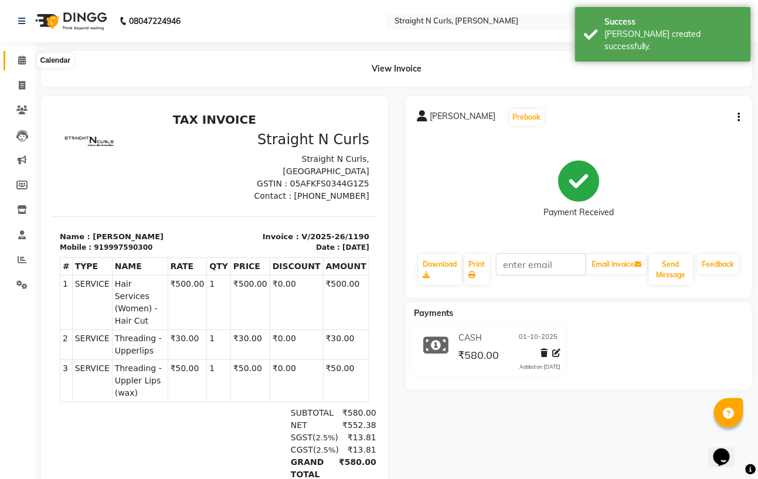
click at [25, 61] on icon at bounding box center [22, 60] width 8 height 9
